Goal: Information Seeking & Learning: Learn about a topic

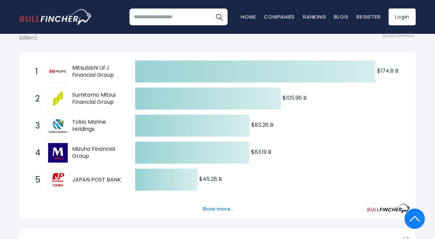
scroll to position [88, 0]
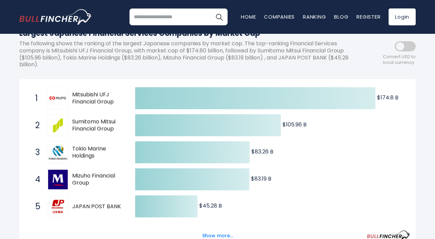
click at [406, 48] on span at bounding box center [404, 46] width 21 height 10
click at [405, 47] on span at bounding box center [404, 46] width 21 height 10
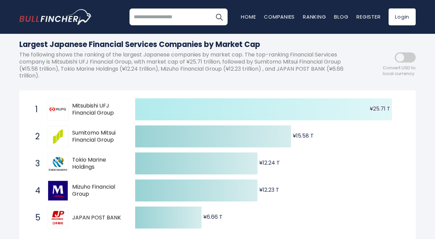
scroll to position [75, 0]
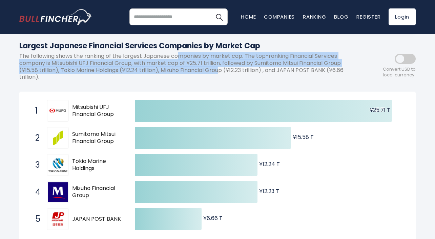
drag, startPoint x: 181, startPoint y: 52, endPoint x: 220, endPoint y: 66, distance: 41.2
click at [220, 66] on p "The following shows the ranking of the largest Japanese companies by market cap…" at bounding box center [186, 67] width 335 height 28
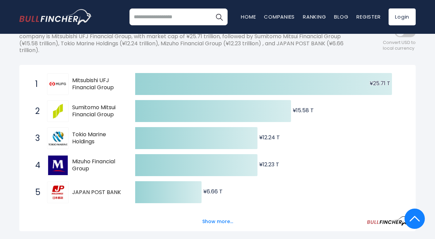
scroll to position [102, 0]
click at [220, 217] on button "Show more..." at bounding box center [217, 221] width 39 height 11
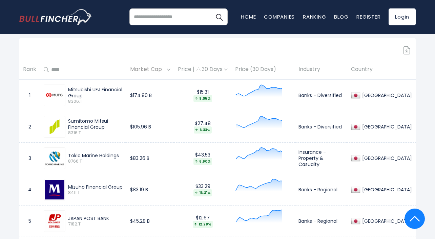
scroll to position [437, 0]
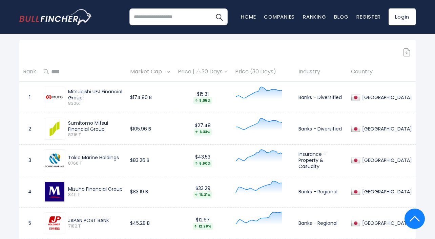
click at [215, 68] on div "Price | 30 Days" at bounding box center [203, 71] width 50 height 7
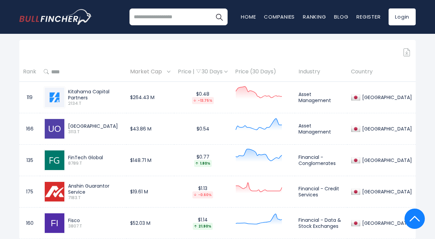
click at [215, 68] on div "Price | 30 Days" at bounding box center [203, 71] width 50 height 7
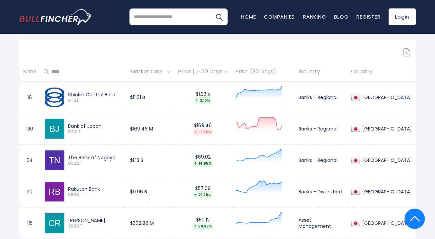
click at [227, 71] on img at bounding box center [225, 72] width 3 height 2
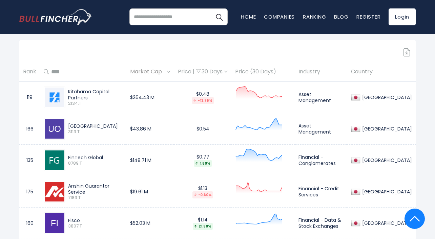
click at [227, 69] on div "Price | 30 Days" at bounding box center [203, 71] width 50 height 7
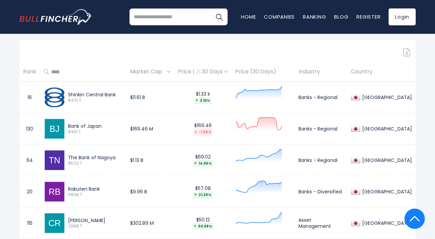
click at [227, 69] on div "Price | 30 Days" at bounding box center [203, 71] width 50 height 7
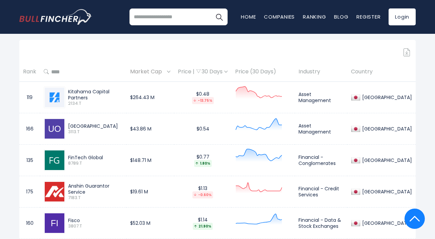
click at [227, 69] on div "Price | 30 Days" at bounding box center [203, 71] width 50 height 7
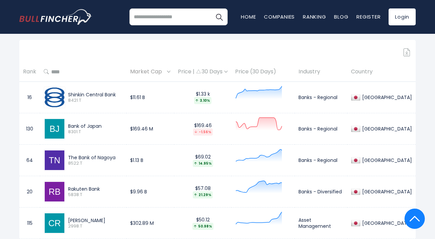
click at [227, 69] on div "Price | 30 Days" at bounding box center [203, 71] width 50 height 7
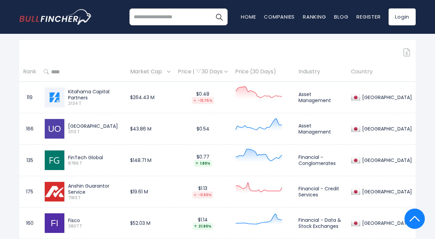
click at [227, 69] on div "Price | 30 Days" at bounding box center [203, 71] width 50 height 7
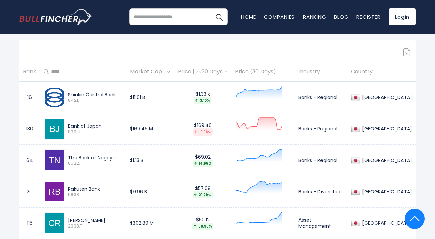
click at [193, 69] on div "Price | 30 Days" at bounding box center [203, 71] width 50 height 7
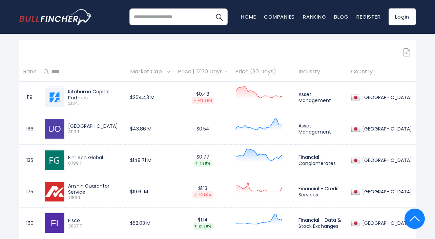
click at [193, 69] on div "Price | 30 Days" at bounding box center [203, 71] width 50 height 7
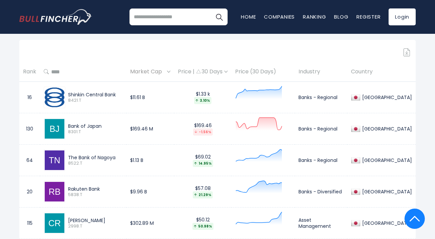
click at [29, 70] on th "Rank" at bounding box center [29, 72] width 21 height 20
click at [161, 69] on span "Market Cap" at bounding box center [147, 72] width 35 height 10
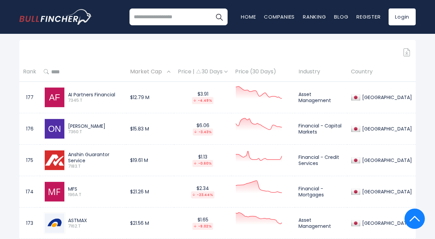
click at [161, 69] on span "Market Cap" at bounding box center [147, 72] width 35 height 10
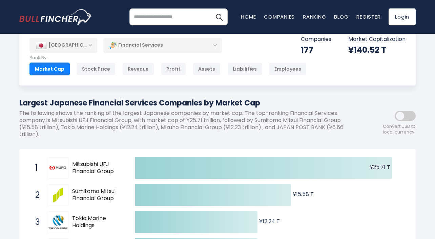
scroll to position [19, 0]
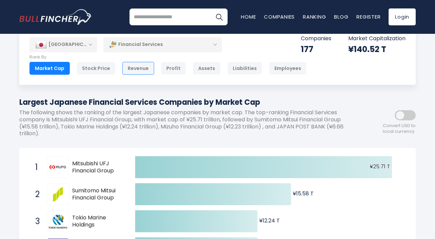
click at [136, 63] on div "Revenue" at bounding box center [138, 68] width 32 height 13
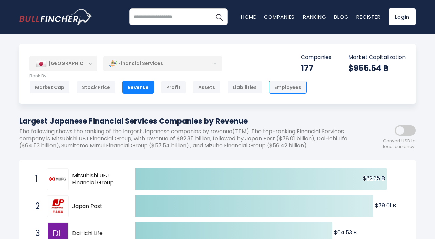
click at [280, 86] on div "Employees" at bounding box center [288, 87] width 38 height 13
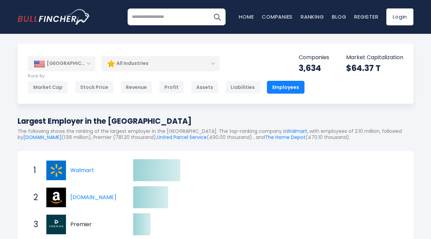
click at [60, 62] on div "[GEOGRAPHIC_DATA]" at bounding box center [62, 63] width 68 height 15
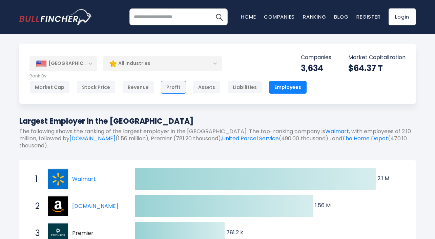
click at [170, 86] on div "Profit" at bounding box center [173, 87] width 25 height 13
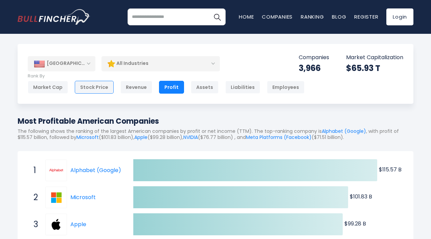
click at [83, 88] on div "Stock Price" at bounding box center [94, 87] width 39 height 13
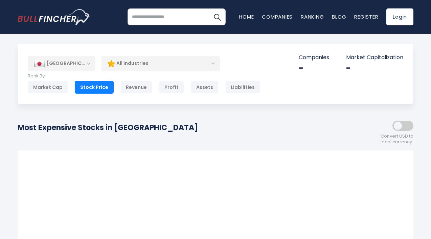
click at [152, 62] on div "All Industries" at bounding box center [161, 64] width 118 height 16
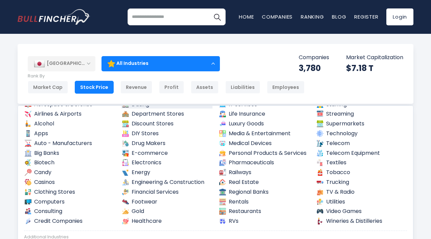
scroll to position [36, 0]
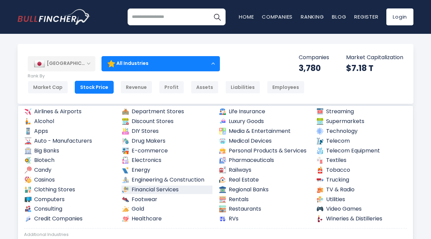
click at [148, 187] on link "Financial Services" at bounding box center [166, 190] width 91 height 8
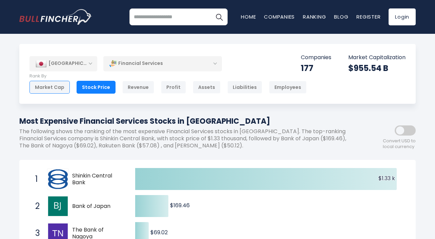
click at [56, 87] on div "Market Cap" at bounding box center [49, 87] width 40 height 13
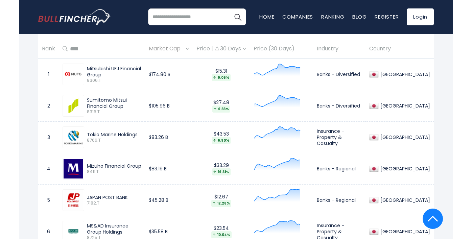
scroll to position [327, 0]
